Goal: Find specific page/section: Find specific page/section

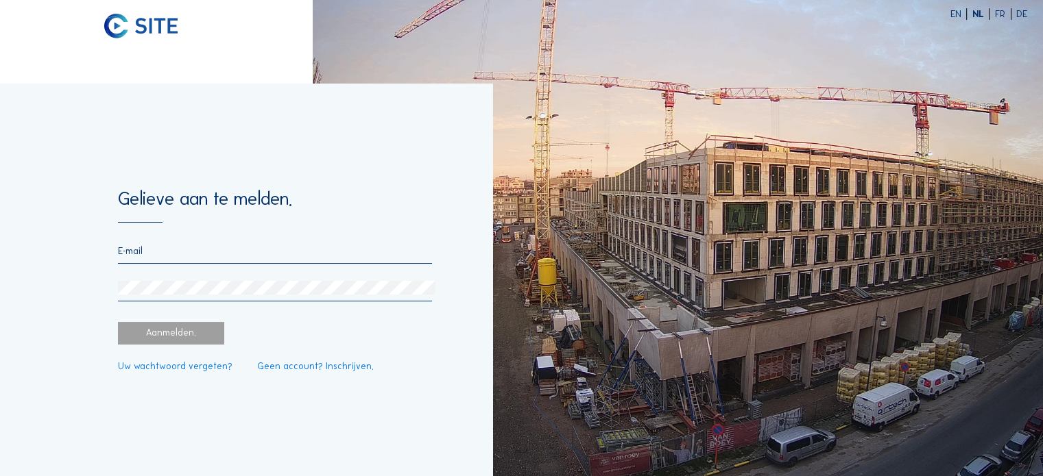
type input "[EMAIL_ADDRESS][DOMAIN_NAME]"
click at [168, 339] on div "Aanmelden." at bounding box center [171, 333] width 106 height 23
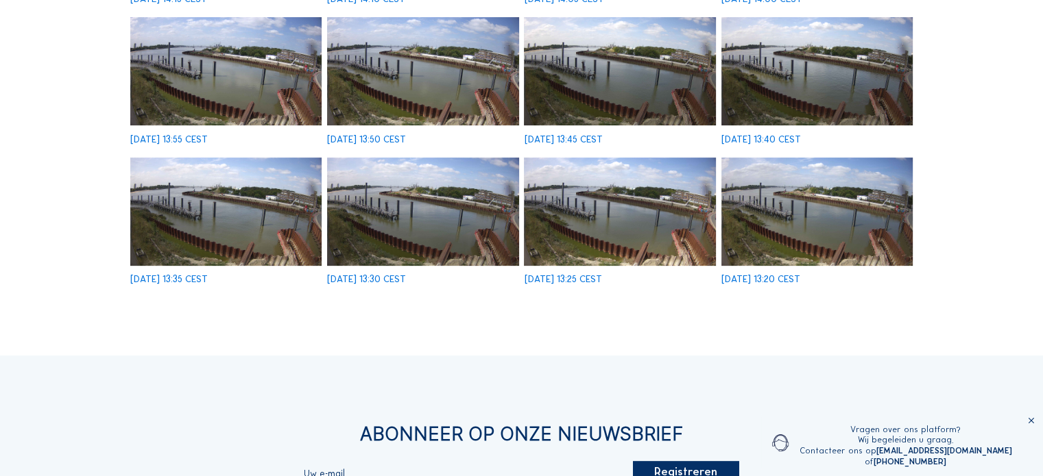
scroll to position [411, 0]
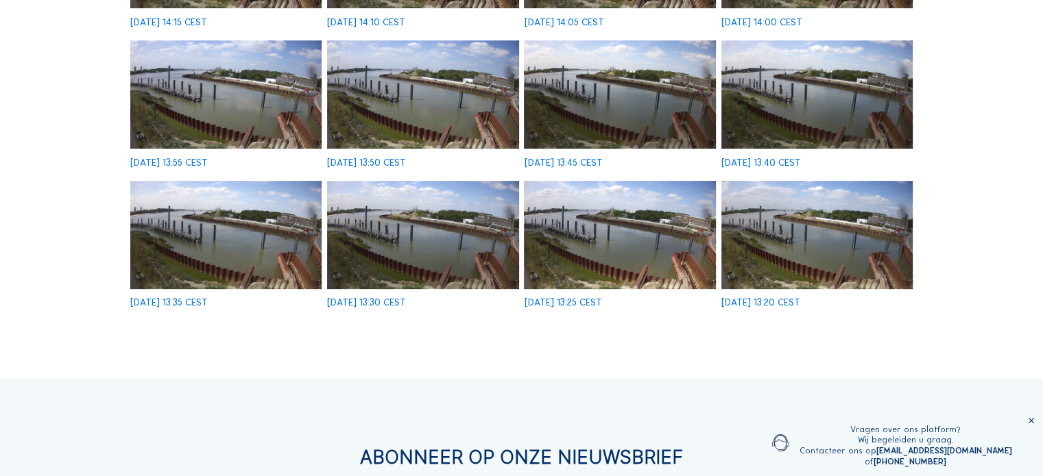
click at [817, 254] on img at bounding box center [816, 235] width 191 height 108
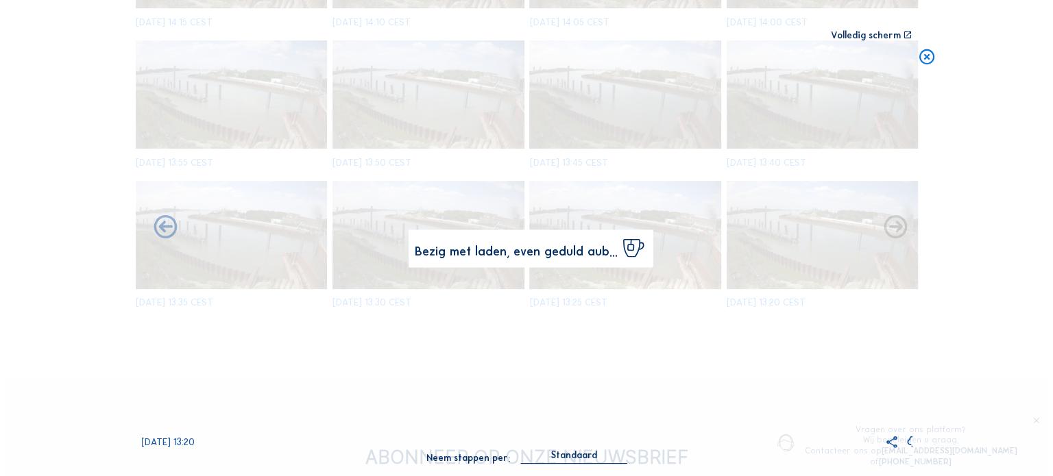
scroll to position [413, 0]
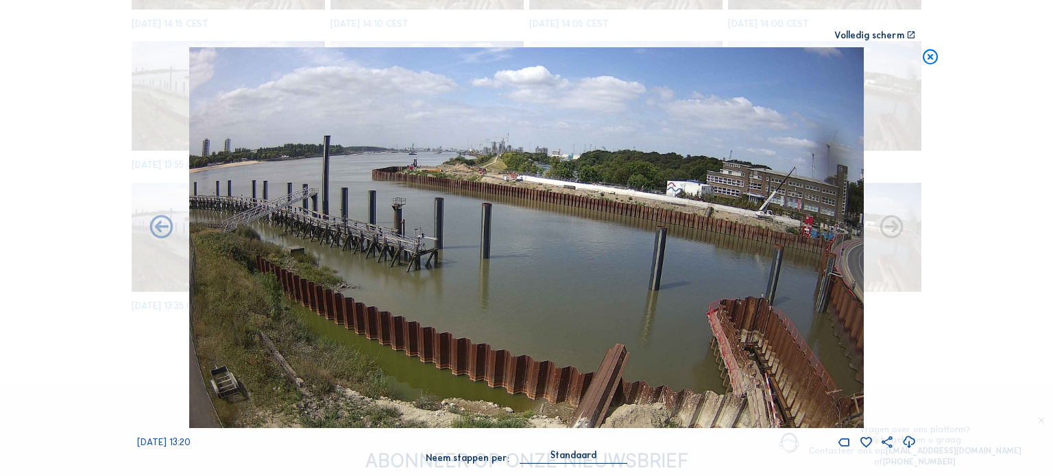
click at [768, 237] on img at bounding box center [526, 237] width 674 height 381
